Goal: Find specific page/section

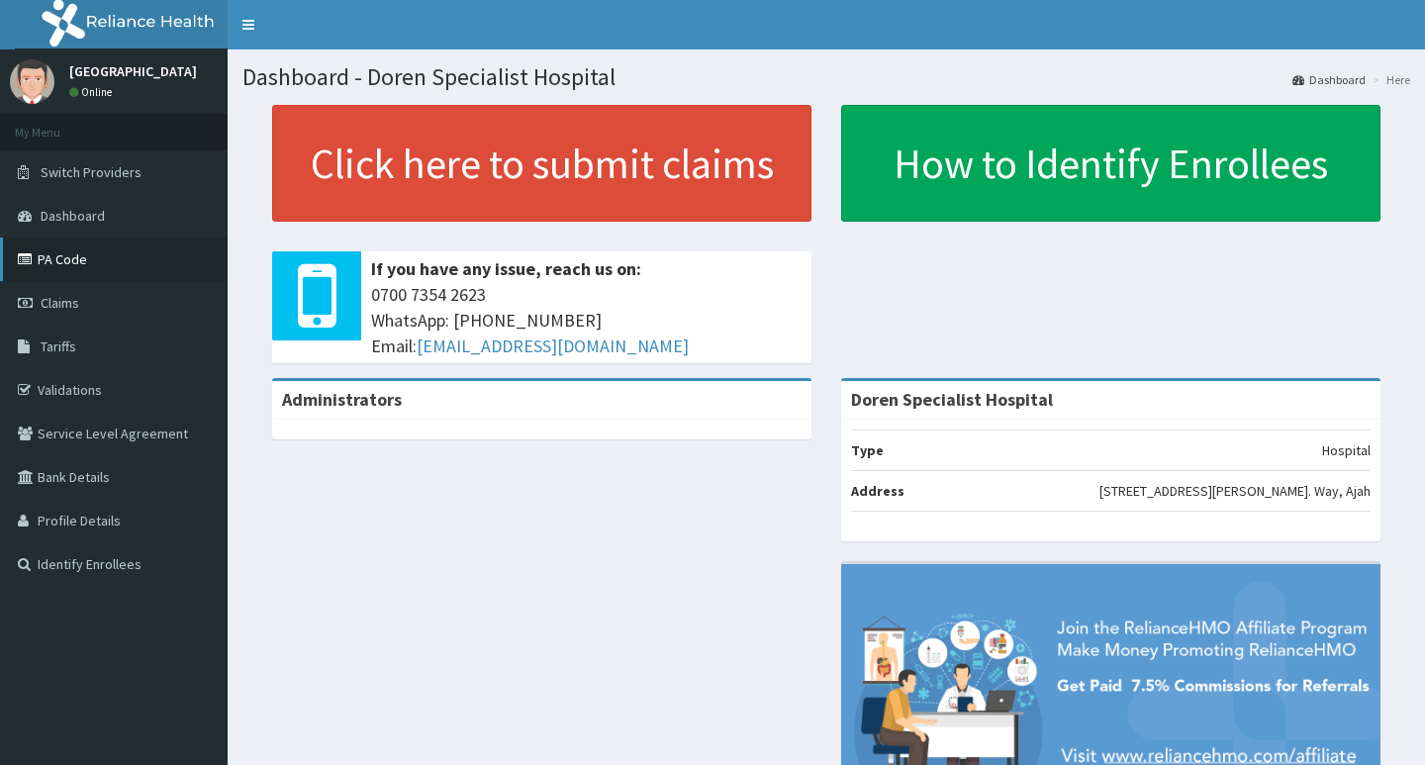
click at [83, 261] on link "PA Code" at bounding box center [114, 259] width 228 height 44
click at [47, 354] on span "Tariffs" at bounding box center [59, 346] width 36 height 18
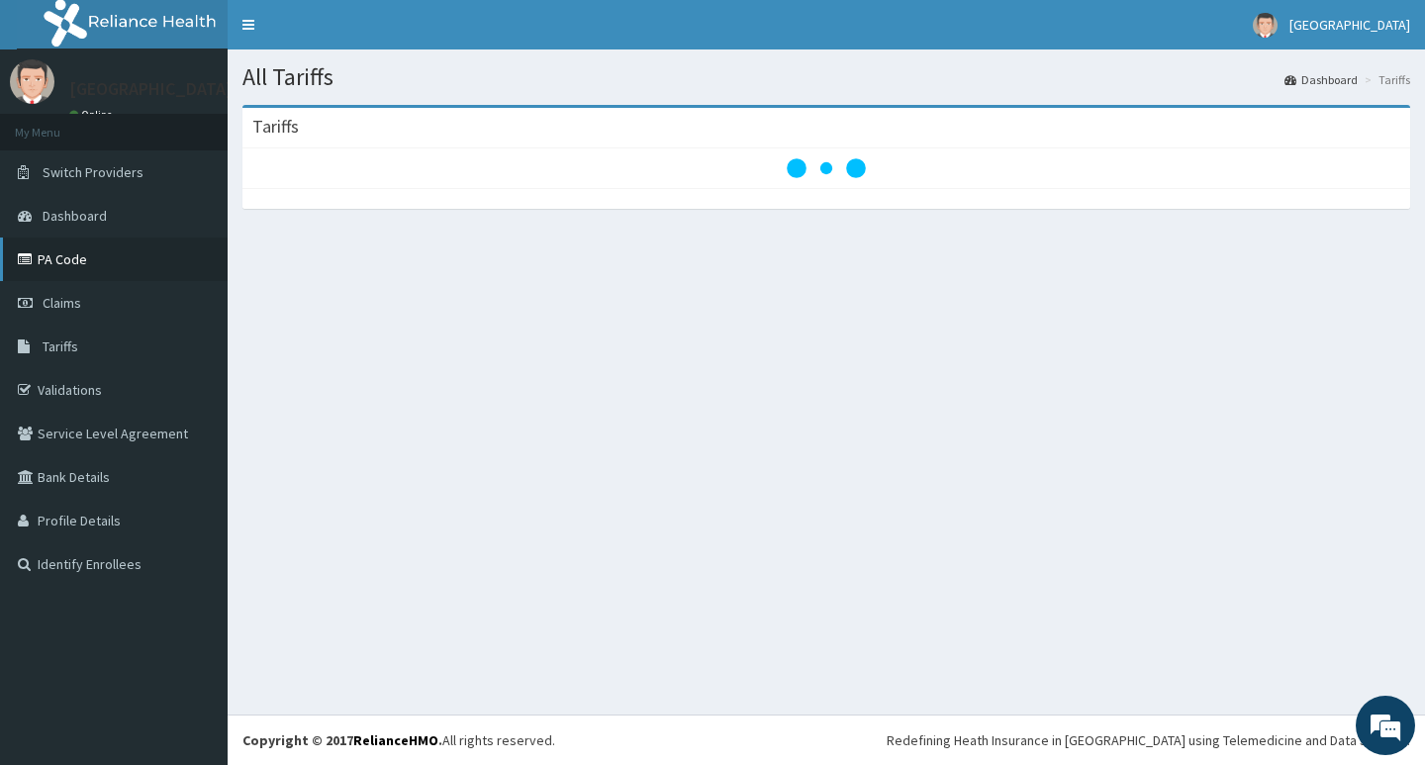
click at [72, 269] on link "PA Code" at bounding box center [114, 259] width 228 height 44
